Goal: Task Accomplishment & Management: Use online tool/utility

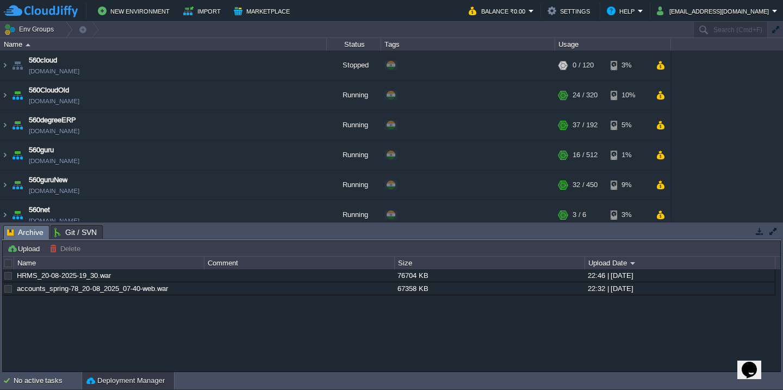
scroll to position [577, 0]
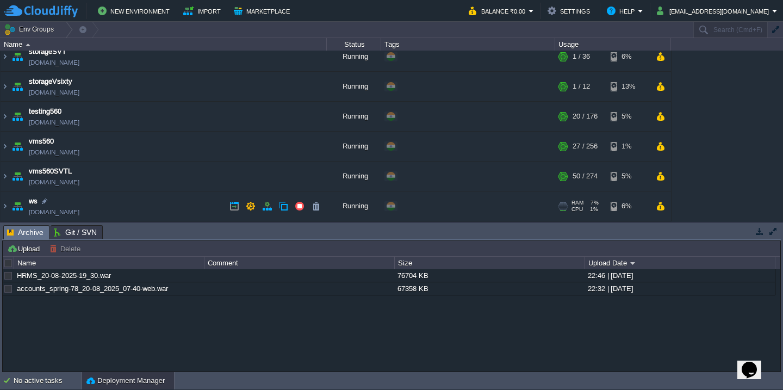
click at [159, 210] on td "ws [DOMAIN_NAME]" at bounding box center [164, 206] width 326 height 30
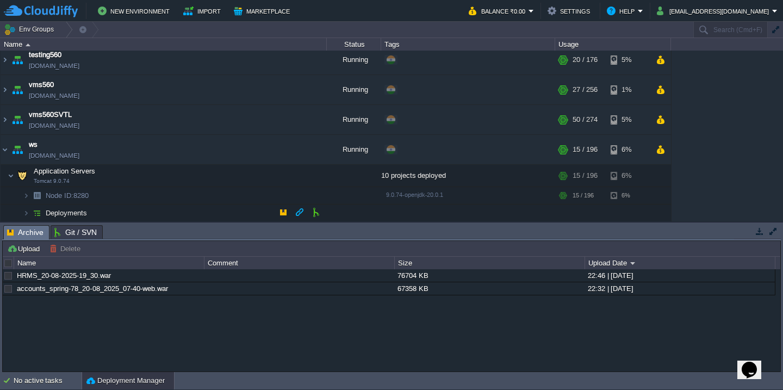
click at [140, 220] on td "Deployments" at bounding box center [164, 212] width 326 height 17
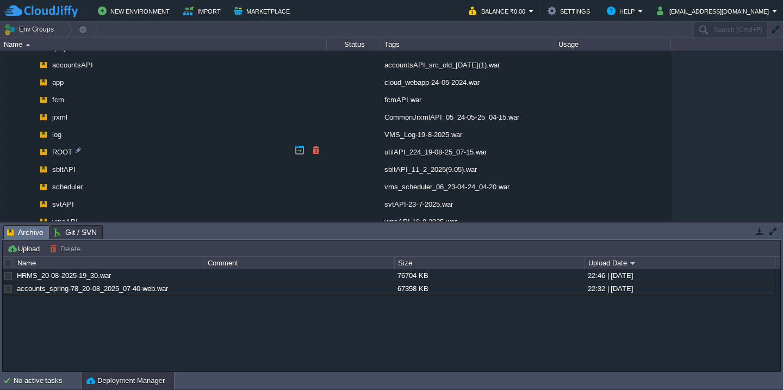
scroll to position [796, 0]
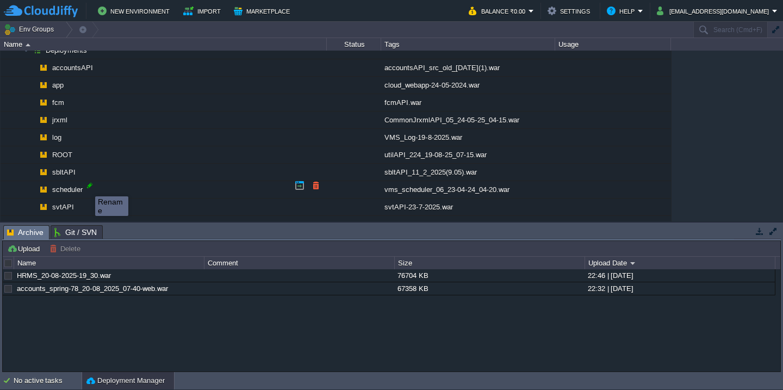
click at [88, 187] on div at bounding box center [90, 186] width 10 height 10
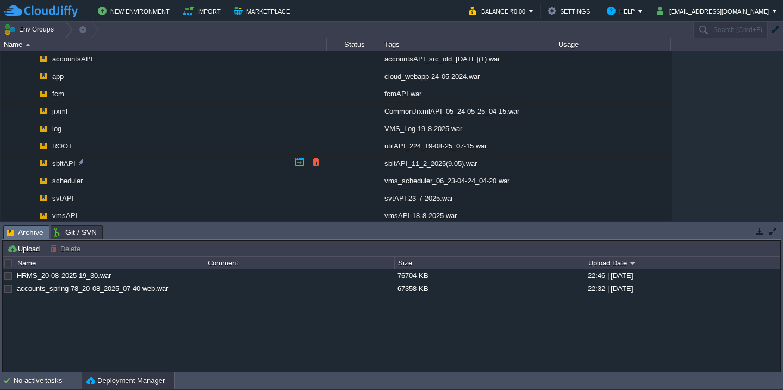
scroll to position [804, 0]
click at [86, 177] on div at bounding box center [90, 177] width 10 height 10
type input "scheduler"
click at [24, 246] on button "Upload" at bounding box center [25, 249] width 36 height 10
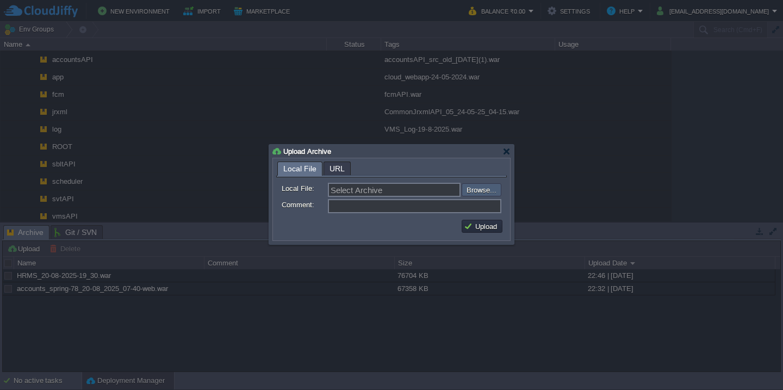
click at [472, 193] on input "file" at bounding box center [433, 189] width 138 height 13
type input "C:\fakepath\vms_scheduler_07_21-08-25_11-05.war"
type input "vms_scheduler_07_21-08-25_11-05.war"
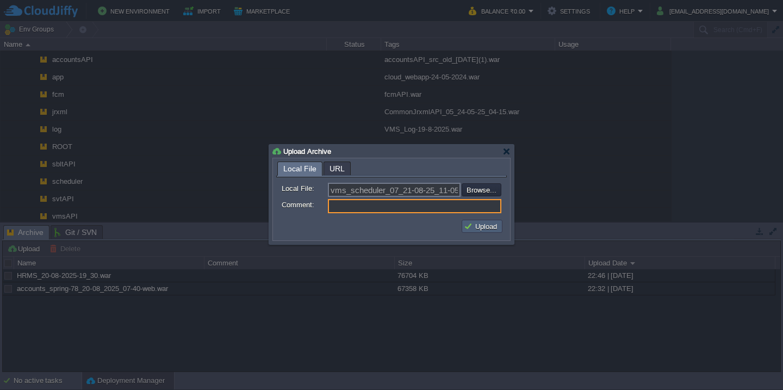
click at [464, 227] on button "Upload" at bounding box center [482, 226] width 36 height 10
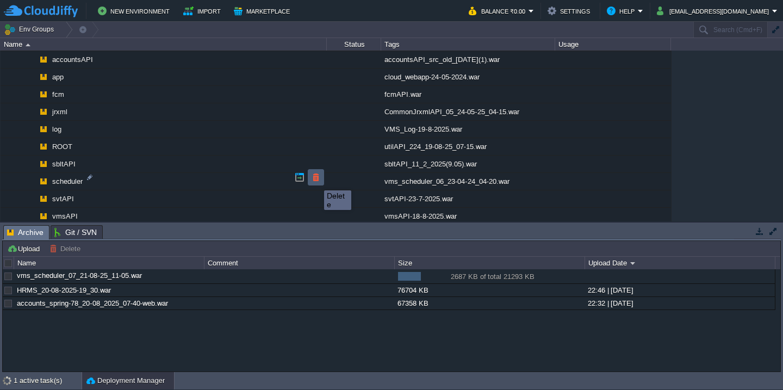
click at [316, 181] on button "button" at bounding box center [316, 177] width 10 height 10
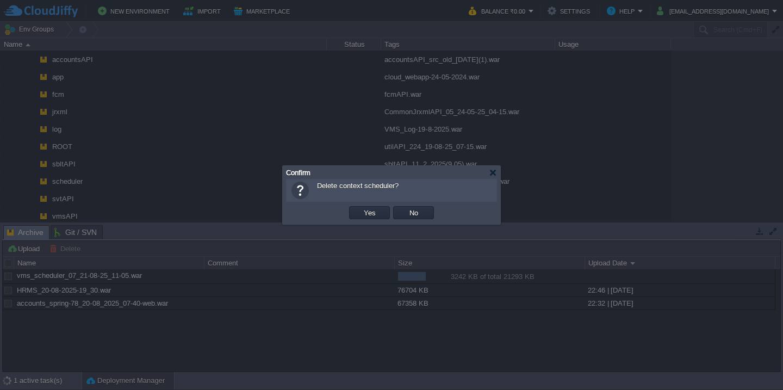
click at [361, 208] on button "Yes" at bounding box center [370, 213] width 18 height 10
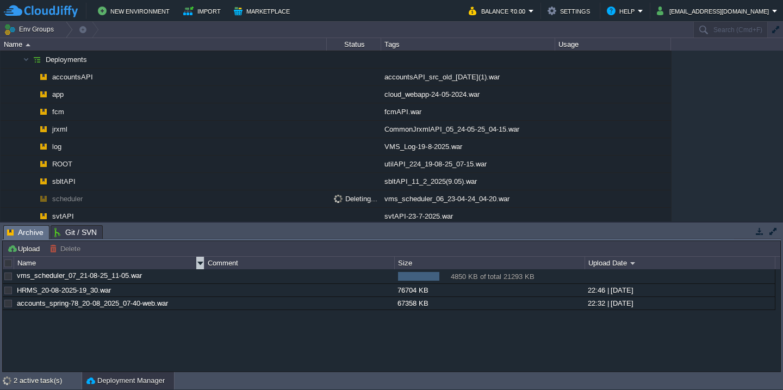
scroll to position [747, 0]
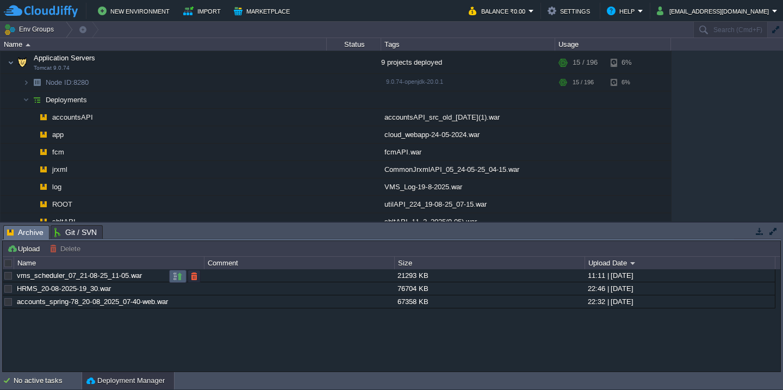
click at [178, 271] on button "button" at bounding box center [178, 276] width 10 height 10
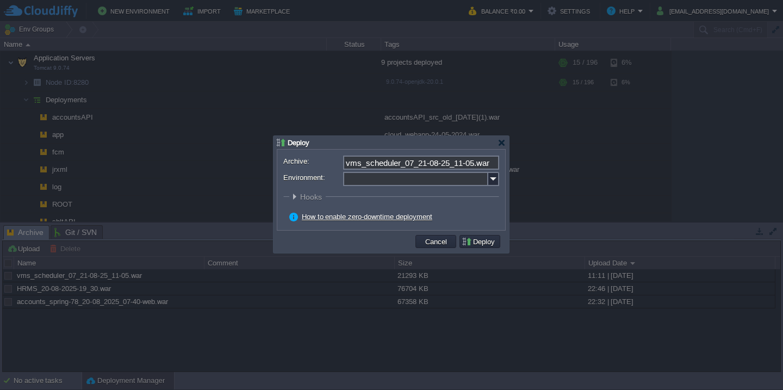
click at [384, 177] on input "Environment:" at bounding box center [415, 179] width 145 height 14
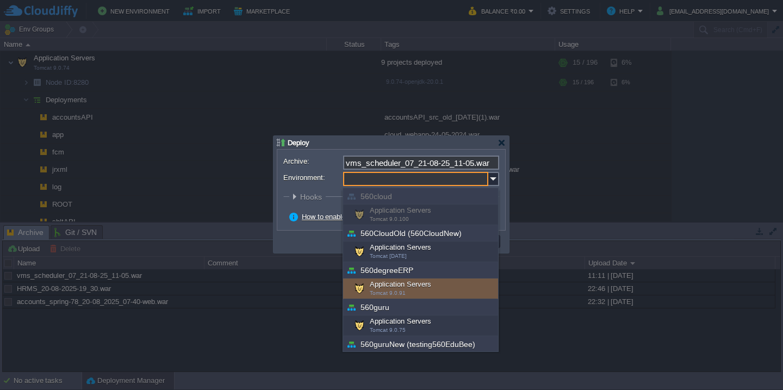
scroll to position [355, 0]
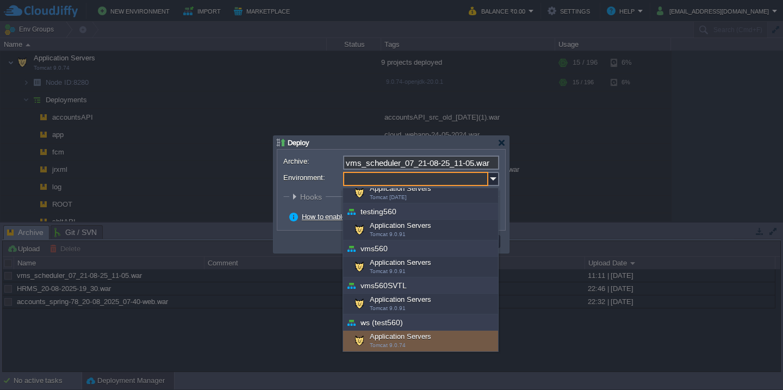
click at [385, 338] on div "Application Servers Tomcat 9.0.74" at bounding box center [420, 341] width 155 height 21
type input "Application Servers (ws (test560))"
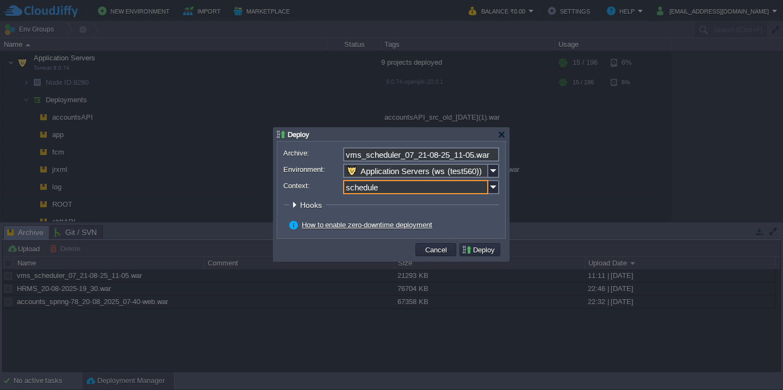
type input "scheduler"
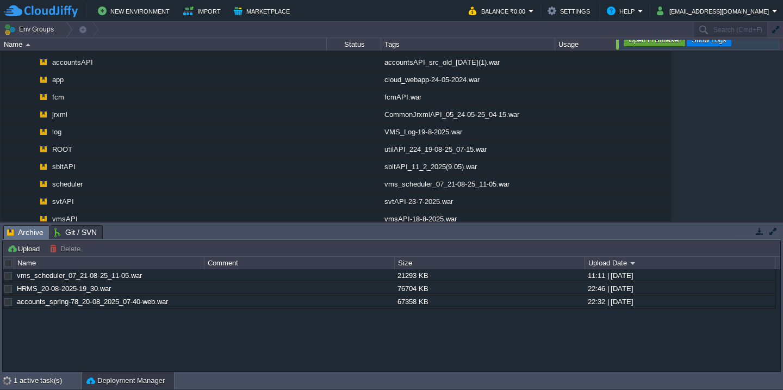
scroll to position [746, 0]
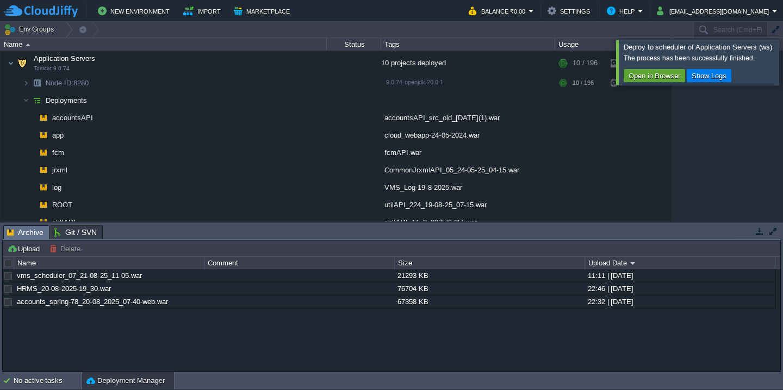
click at [783, 62] on div at bounding box center [796, 62] width 0 height 45
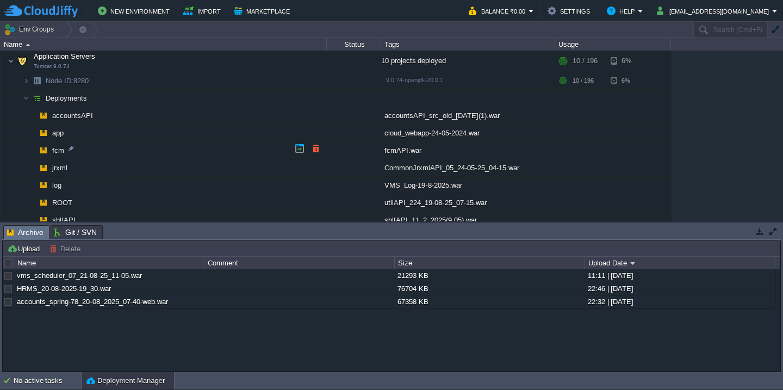
scroll to position [726, 0]
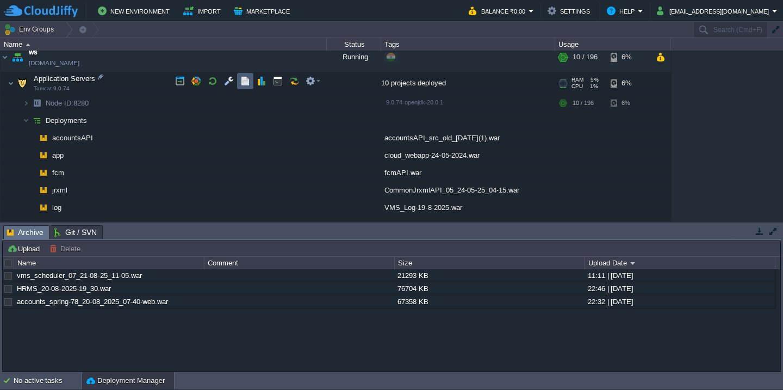
click at [241, 79] on button "button" at bounding box center [245, 81] width 10 height 10
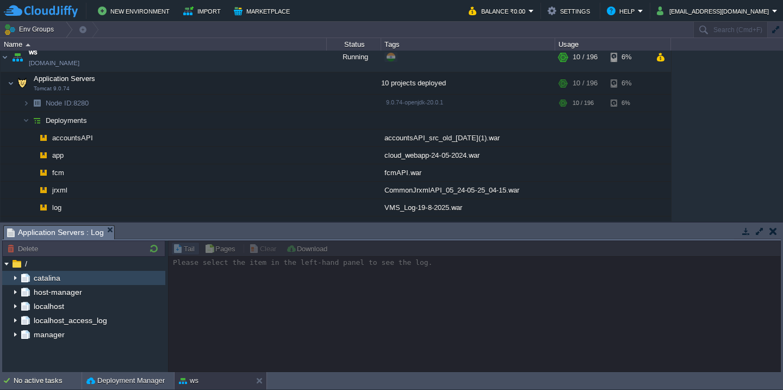
click at [14, 276] on img at bounding box center [15, 278] width 9 height 14
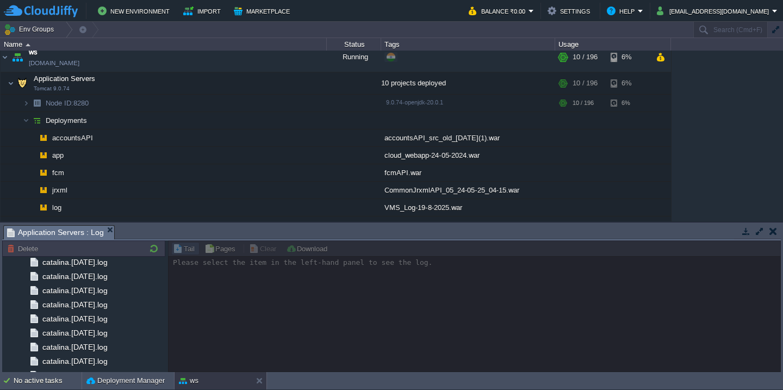
scroll to position [1271, 0]
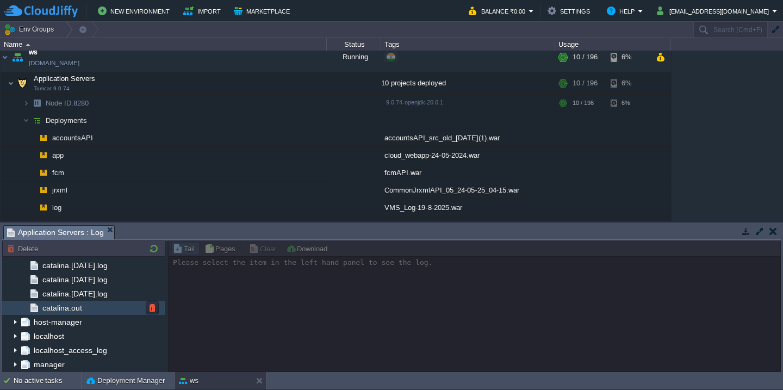
click at [73, 309] on span "catalina.out" at bounding box center [62, 308] width 44 height 10
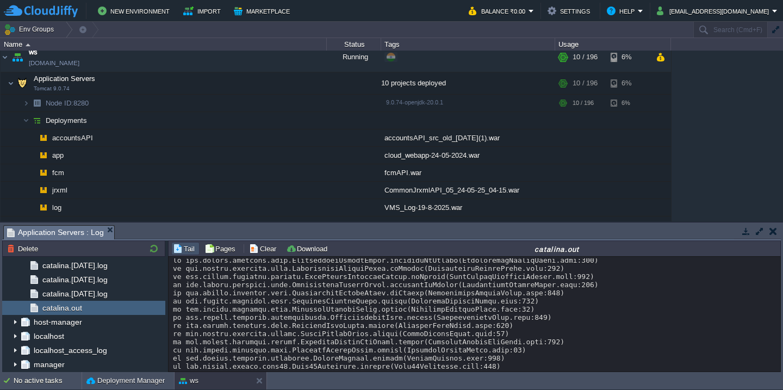
scroll to position [0, 0]
click at [758, 235] on button "button" at bounding box center [760, 231] width 10 height 10
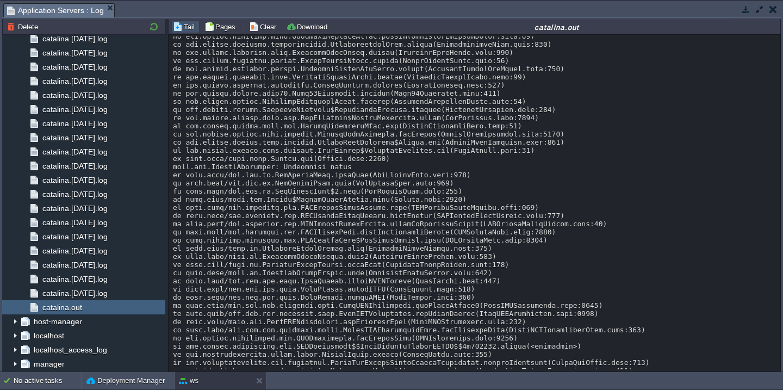
scroll to position [656, 0]
click at [323, 24] on button "Download" at bounding box center [308, 27] width 45 height 10
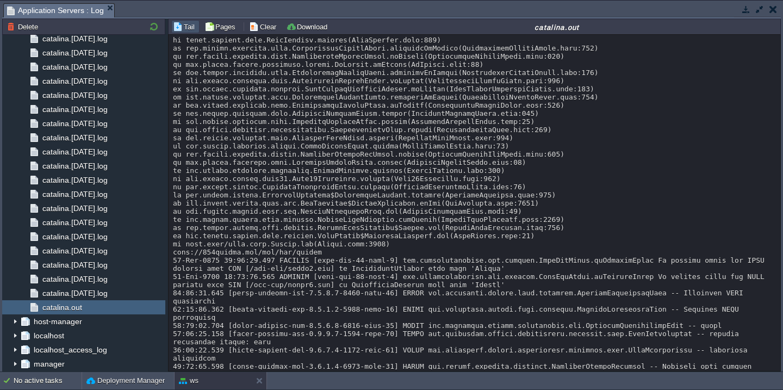
scroll to position [4494, 0]
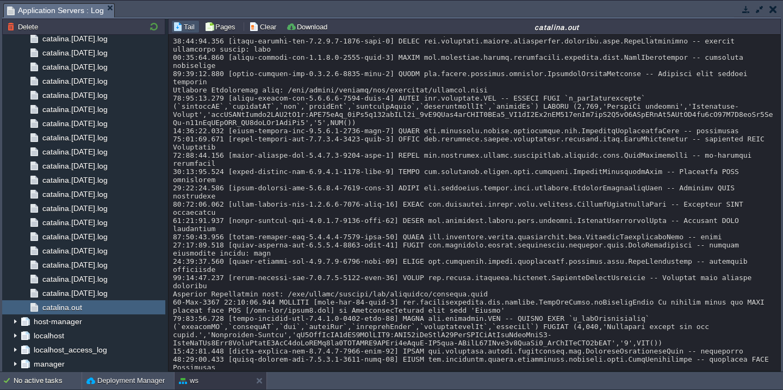
click at [756, 12] on button "button" at bounding box center [760, 9] width 10 height 10
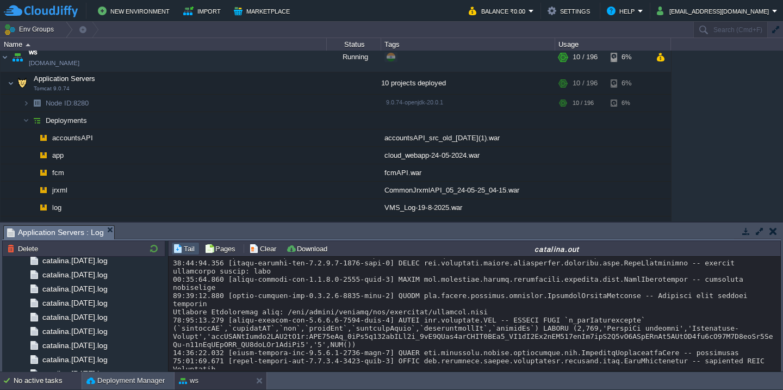
click at [29, 381] on div "No active tasks" at bounding box center [48, 380] width 68 height 17
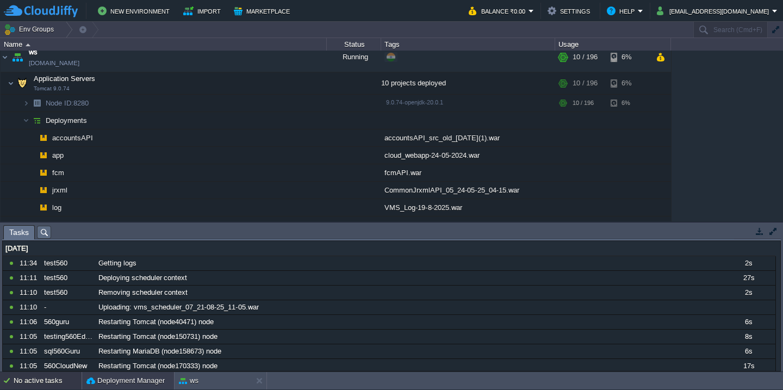
click at [101, 377] on button "Deployment Manager" at bounding box center [125, 380] width 78 height 11
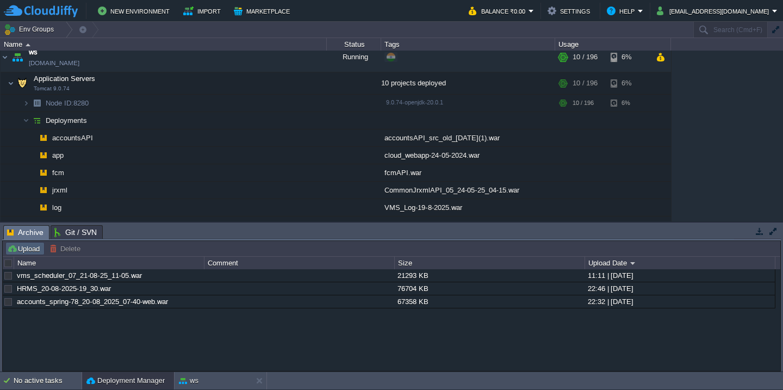
click at [16, 251] on button "Upload" at bounding box center [25, 249] width 36 height 10
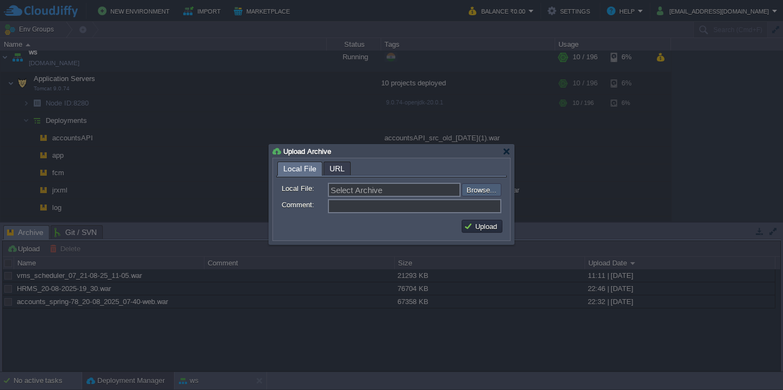
click at [482, 195] on input "file" at bounding box center [433, 189] width 138 height 13
type input "C:\fakepath\utilAPI_226_21-08-25_12-00.war"
type input "utilAPI_226_21-08-25_12-00.war"
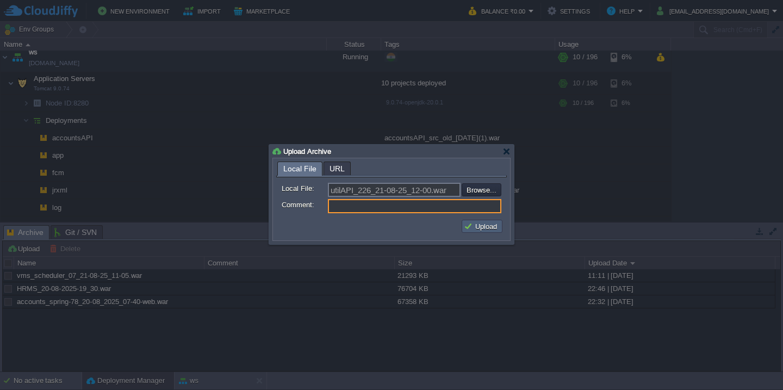
click at [476, 226] on button "Upload" at bounding box center [482, 226] width 36 height 10
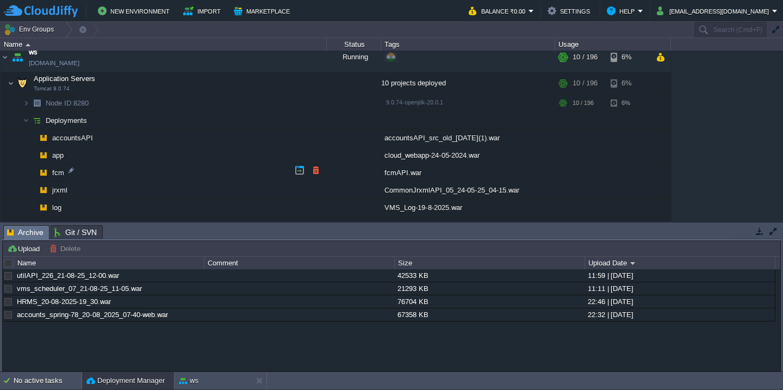
scroll to position [804, 0]
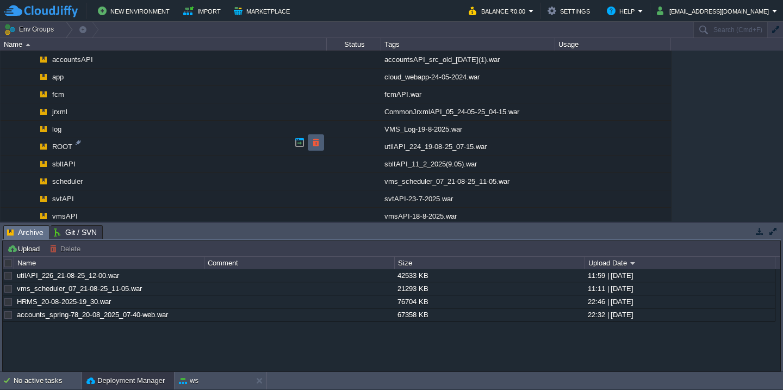
click at [314, 145] on button "button" at bounding box center [316, 143] width 10 height 10
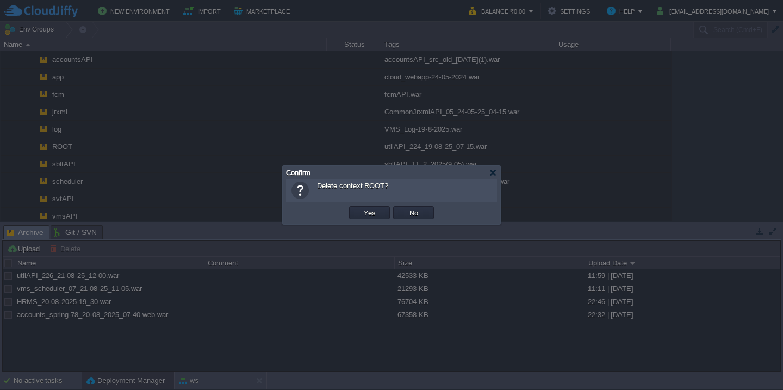
click at [361, 208] on button "Yes" at bounding box center [370, 213] width 18 height 10
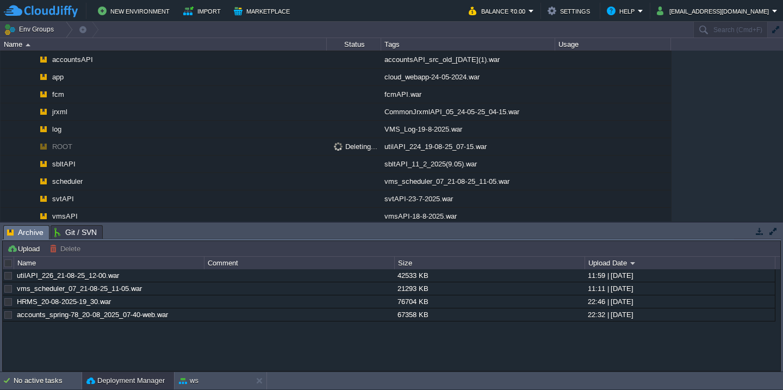
scroll to position [787, 0]
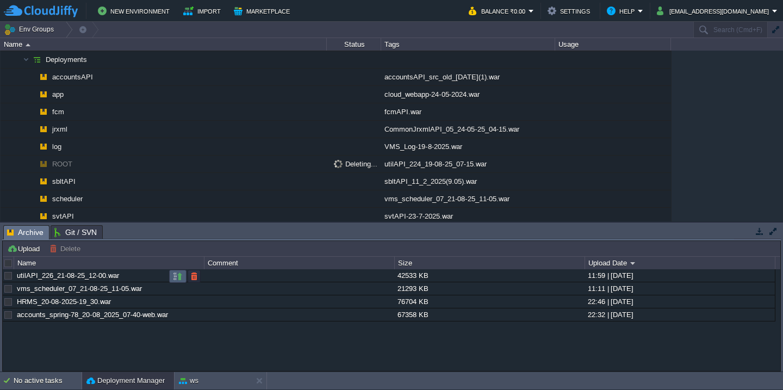
click at [175, 274] on button "button" at bounding box center [178, 276] width 10 height 10
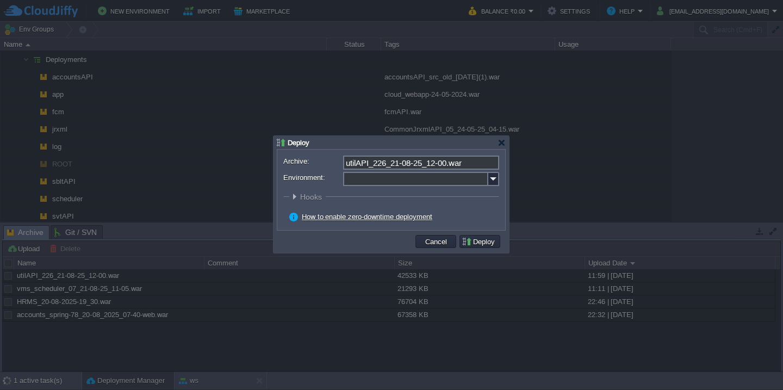
click at [363, 179] on input "Environment:" at bounding box center [415, 179] width 145 height 14
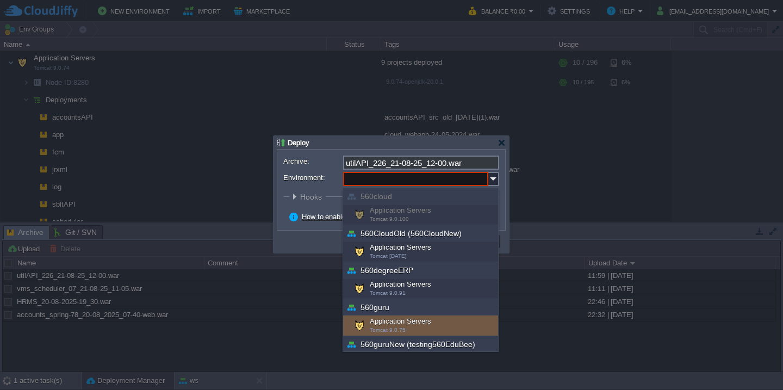
scroll to position [355, 0]
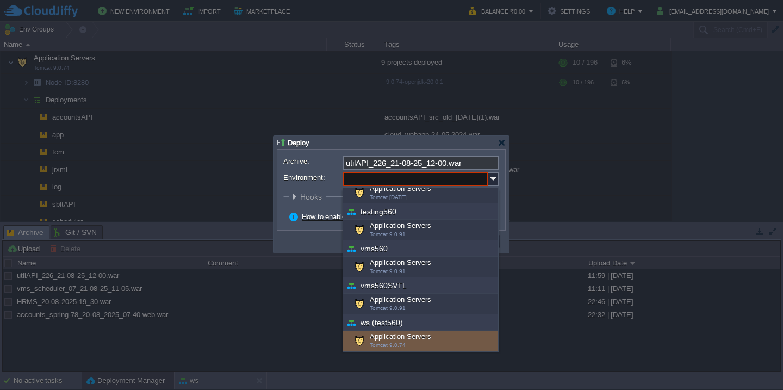
click at [395, 340] on div "Application Servers Tomcat 9.0.74" at bounding box center [420, 341] width 155 height 21
type input "Application Servers (ws (test560))"
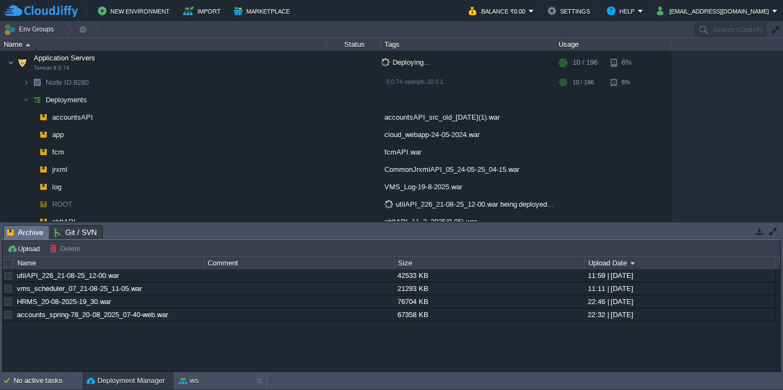
scroll to position [801, 0]
